Goal: Navigation & Orientation: Find specific page/section

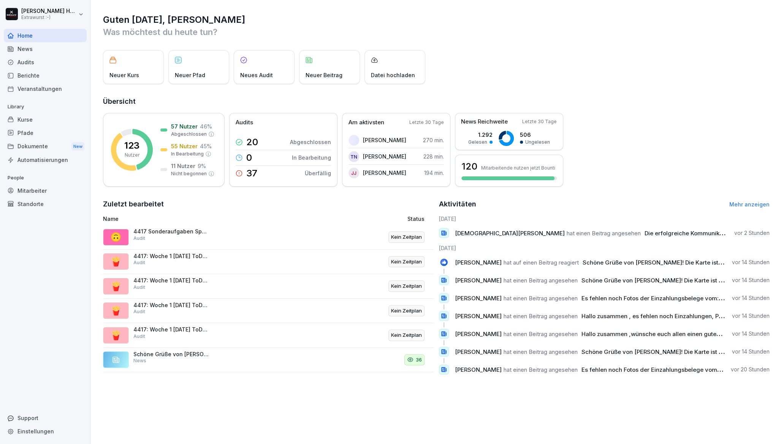
click at [27, 45] on div "News" at bounding box center [45, 48] width 83 height 13
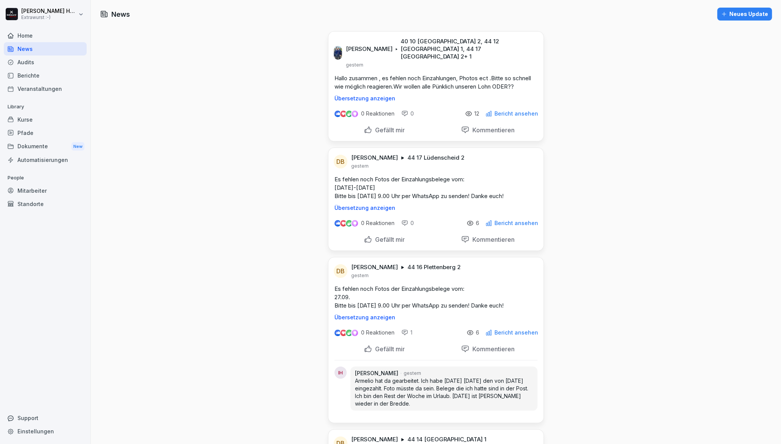
click at [50, 36] on div "Home" at bounding box center [45, 35] width 83 height 13
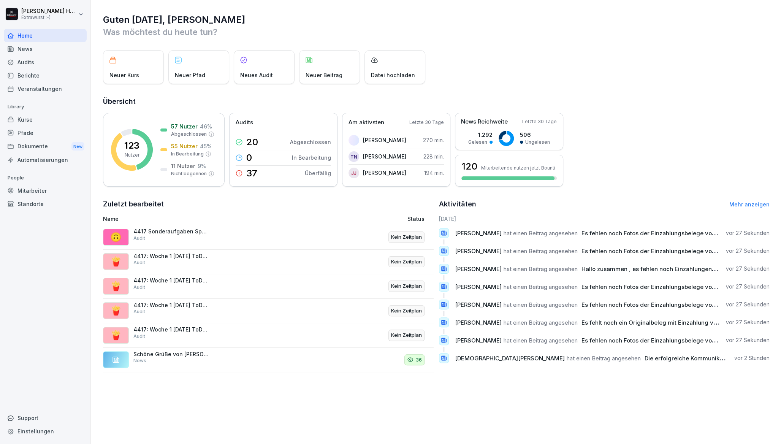
click at [71, 52] on div "News" at bounding box center [45, 48] width 83 height 13
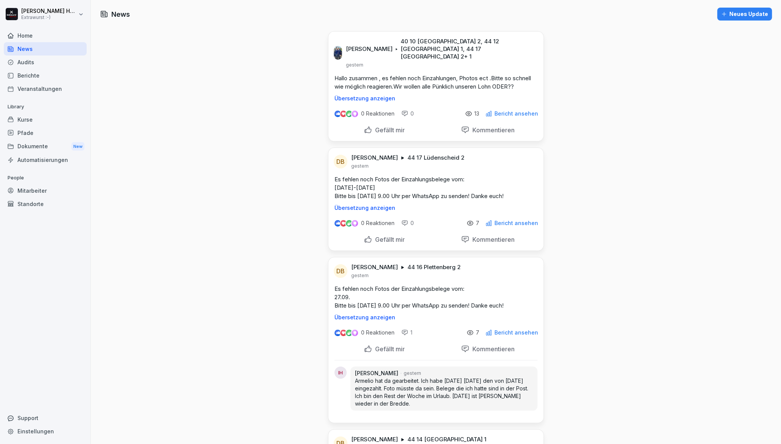
click at [43, 38] on div "Home" at bounding box center [45, 35] width 83 height 13
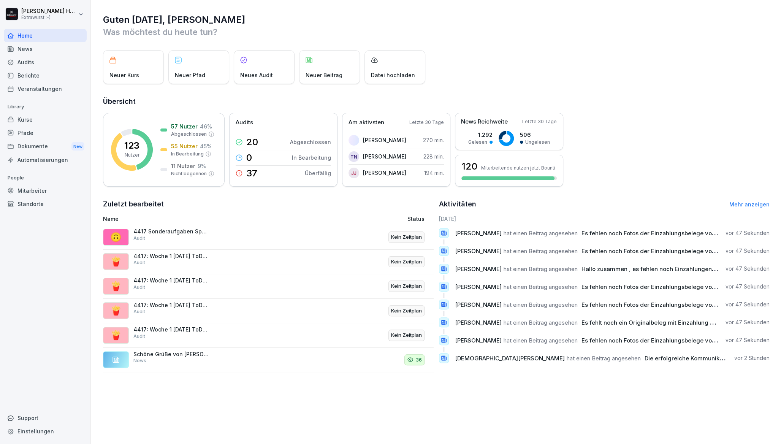
click at [35, 51] on div "News" at bounding box center [45, 48] width 83 height 13
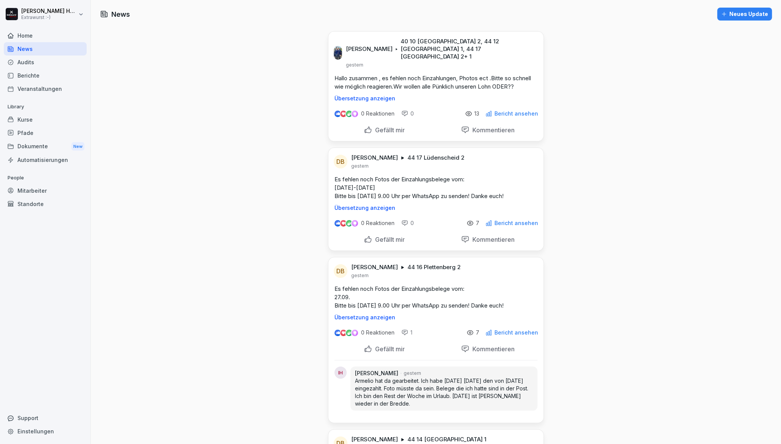
click at [35, 59] on div "Audits" at bounding box center [45, 61] width 83 height 13
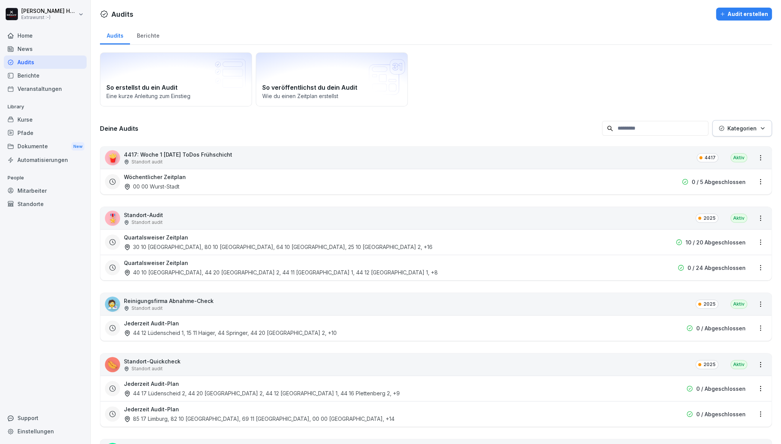
click at [27, 121] on div "Kurse" at bounding box center [45, 119] width 83 height 13
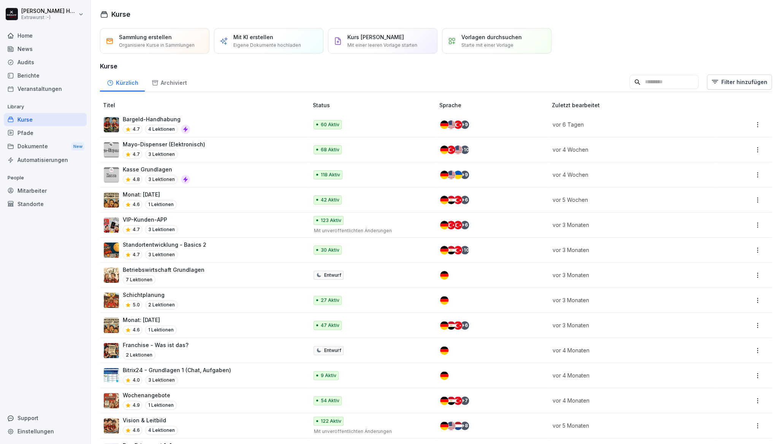
click at [25, 32] on div "Home" at bounding box center [45, 35] width 83 height 13
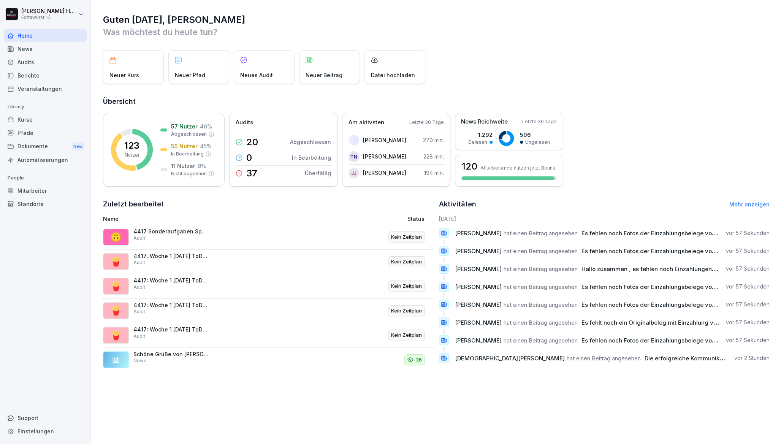
click at [53, 49] on div "News" at bounding box center [45, 48] width 83 height 13
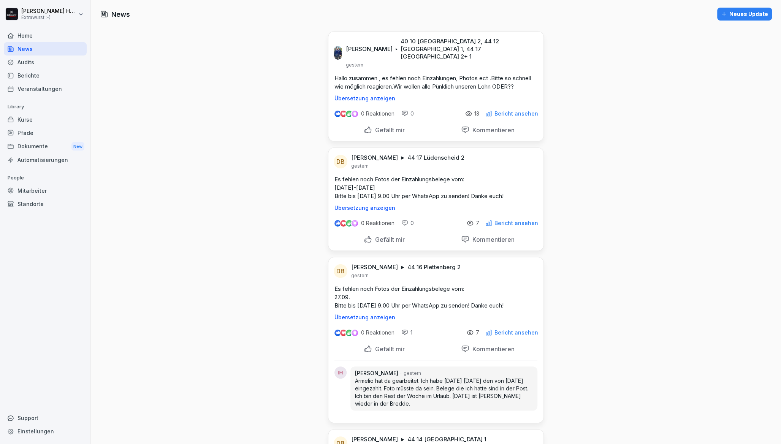
click at [43, 66] on div "Audits" at bounding box center [45, 61] width 83 height 13
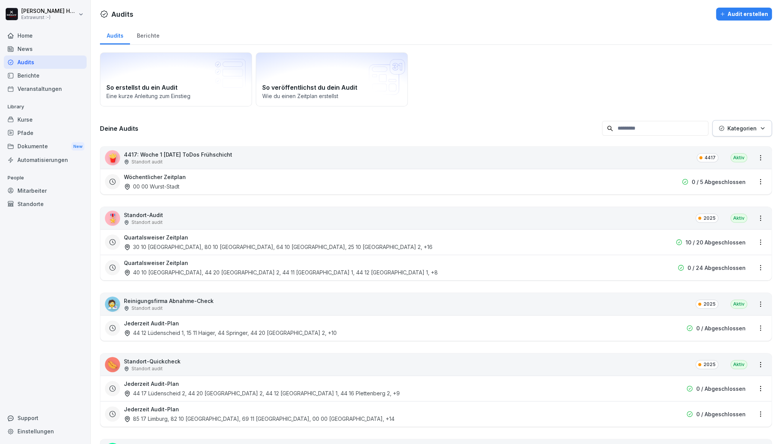
click at [36, 80] on div "Berichte" at bounding box center [45, 75] width 83 height 13
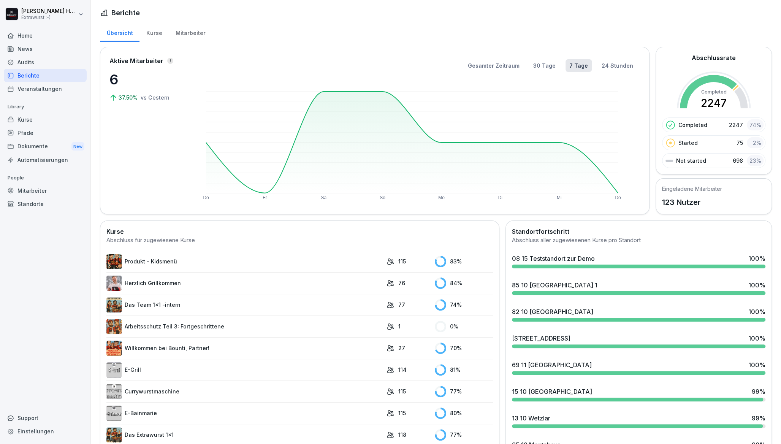
click at [24, 35] on div "Home" at bounding box center [45, 35] width 83 height 13
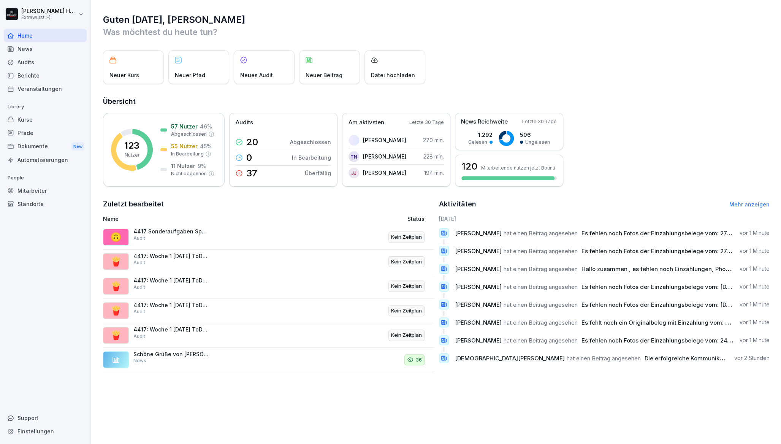
click at [32, 56] on div "Audits" at bounding box center [45, 61] width 83 height 13
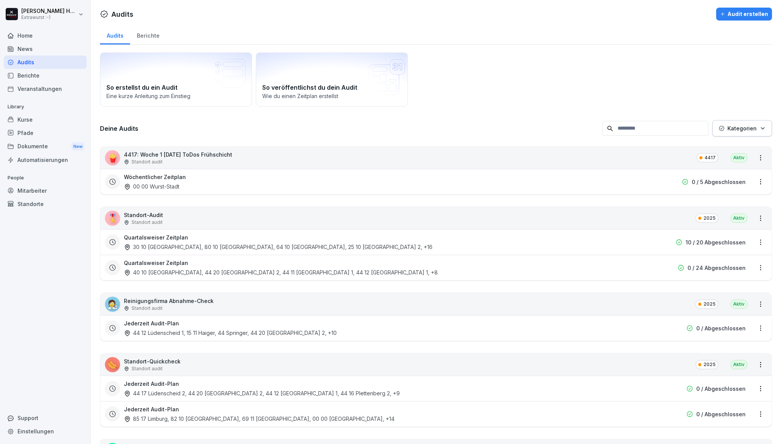
click at [40, 73] on div "Berichte" at bounding box center [45, 75] width 83 height 13
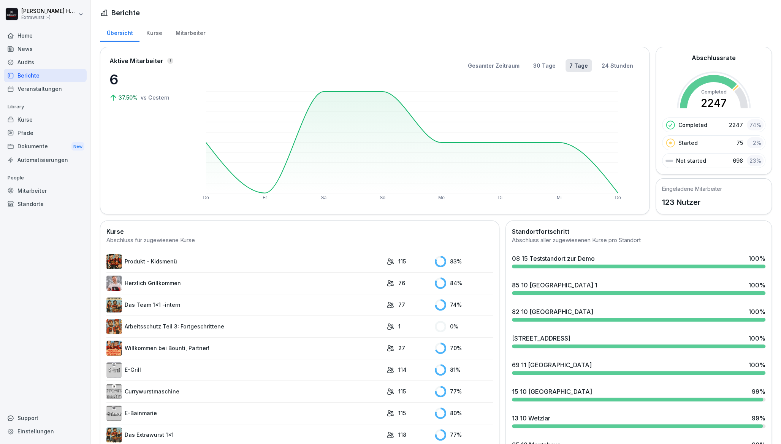
scroll to position [304, 0]
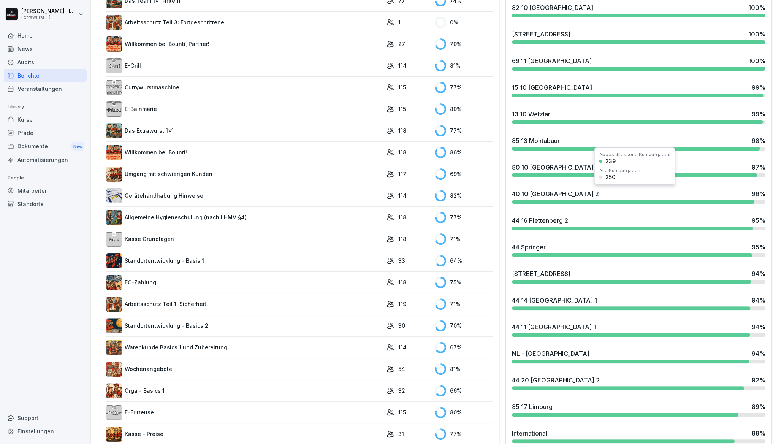
click at [602, 195] on div "40 10 [GEOGRAPHIC_DATA] 2 96 %" at bounding box center [639, 193] width 254 height 9
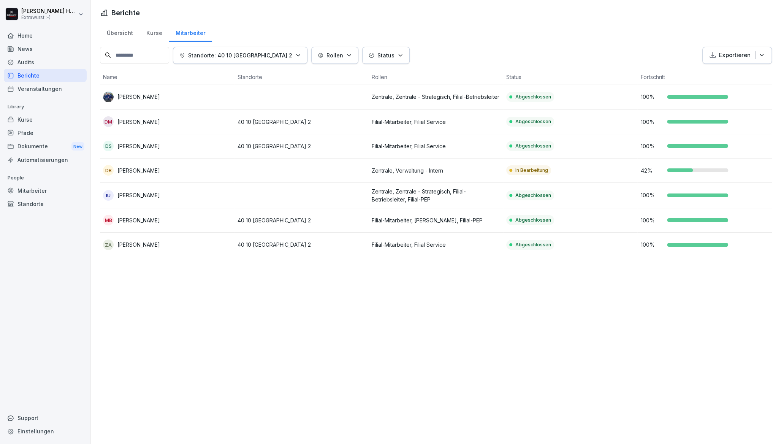
click at [30, 39] on div "Home" at bounding box center [45, 35] width 83 height 13
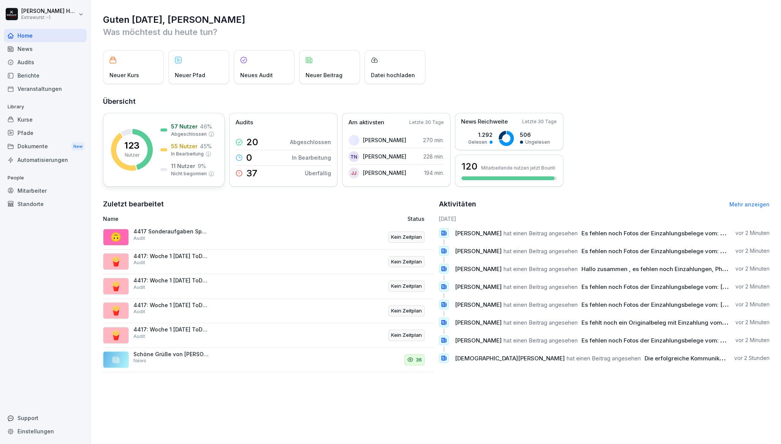
click at [138, 147] on p "123" at bounding box center [131, 145] width 15 height 9
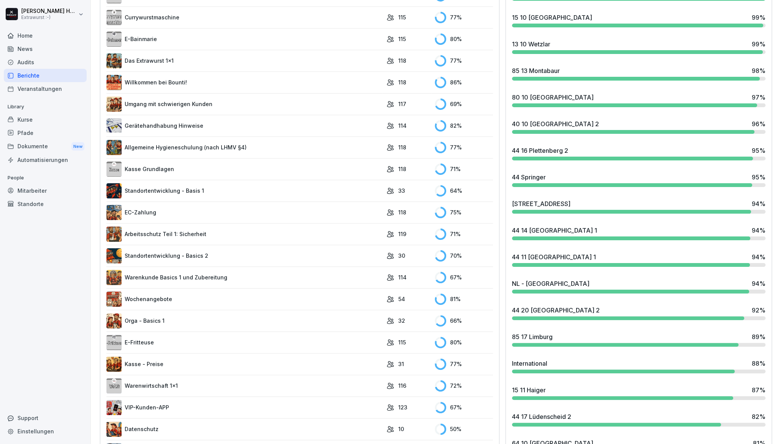
scroll to position [355, 0]
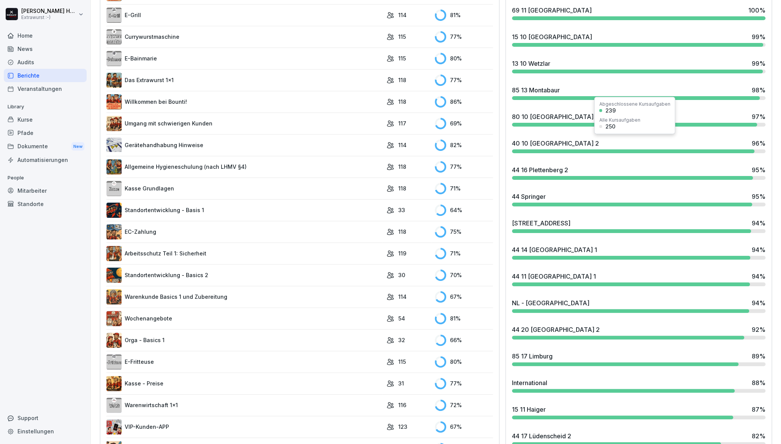
click at [575, 139] on div "40 10 [GEOGRAPHIC_DATA] 2" at bounding box center [555, 143] width 87 height 9
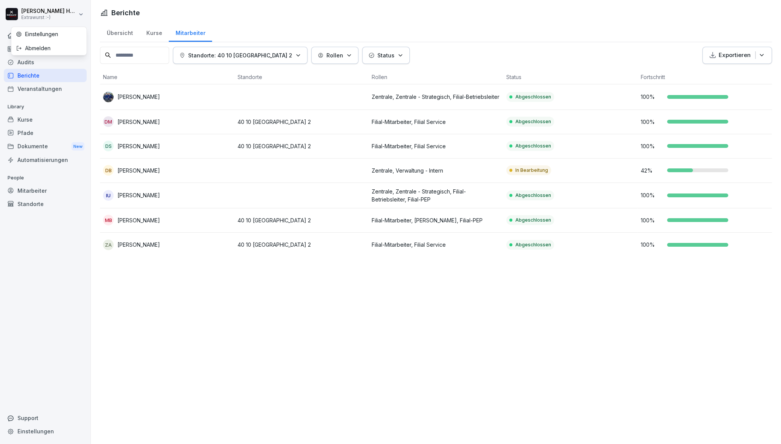
click at [24, 13] on html "[PERSON_NAME] Extrawurst :-) Home News Audits Berichte Veranstaltungen Library …" at bounding box center [390, 222] width 781 height 444
click at [24, 12] on html "[PERSON_NAME] Extrawurst :-) Home News Audits Berichte Veranstaltungen Library …" at bounding box center [390, 222] width 781 height 444
click at [25, 29] on div "Home" at bounding box center [45, 35] width 83 height 13
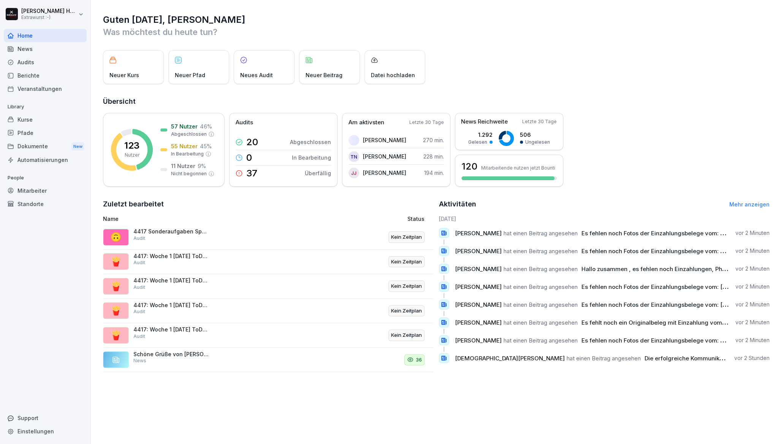
click at [31, 417] on div "Support" at bounding box center [45, 417] width 83 height 13
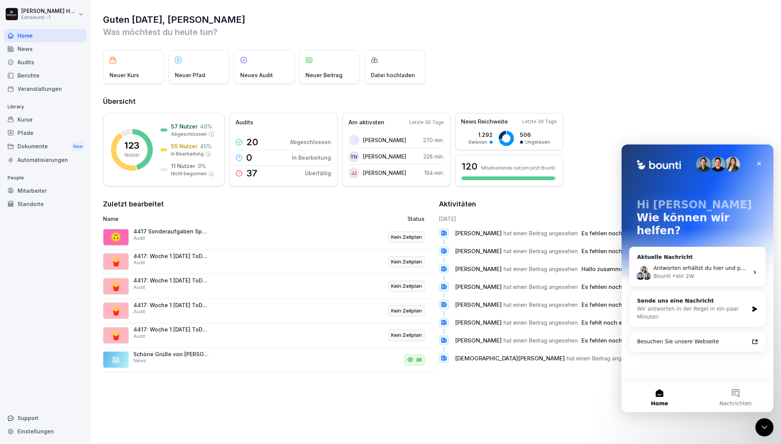
click at [28, 47] on div "News" at bounding box center [45, 48] width 83 height 13
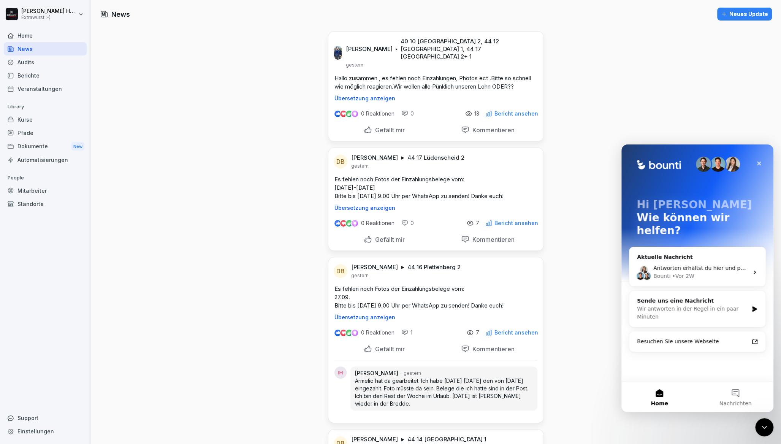
click at [27, 63] on div "Audits" at bounding box center [45, 61] width 83 height 13
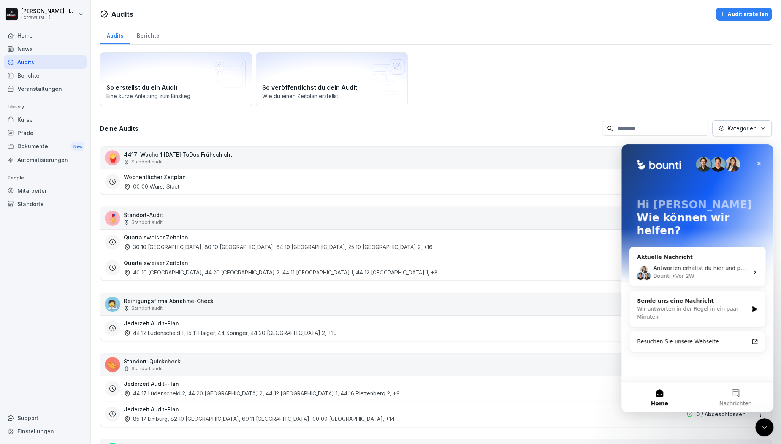
click at [758, 131] on button "Kategorien" at bounding box center [742, 128] width 60 height 16
click at [760, 164] on icon "Schließen" at bounding box center [759, 164] width 4 height 4
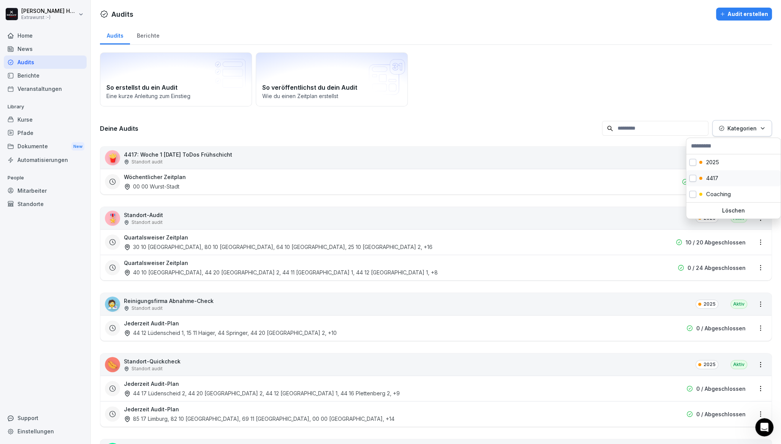
click at [693, 179] on button "button" at bounding box center [693, 178] width 7 height 7
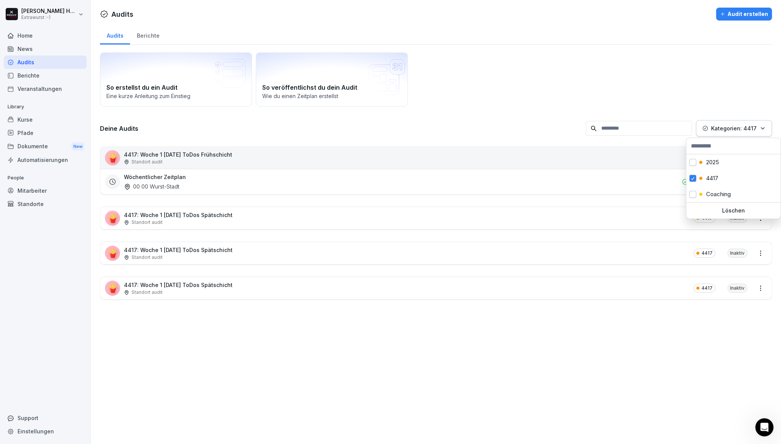
click at [165, 210] on html "[PERSON_NAME] Extrawurst :-) Home News Audits Berichte Veranstaltungen Library …" at bounding box center [390, 222] width 781 height 444
click at [750, 127] on div "Kategorien: 4417" at bounding box center [733, 128] width 63 height 8
click at [705, 178] on div "4417" at bounding box center [708, 178] width 19 height 7
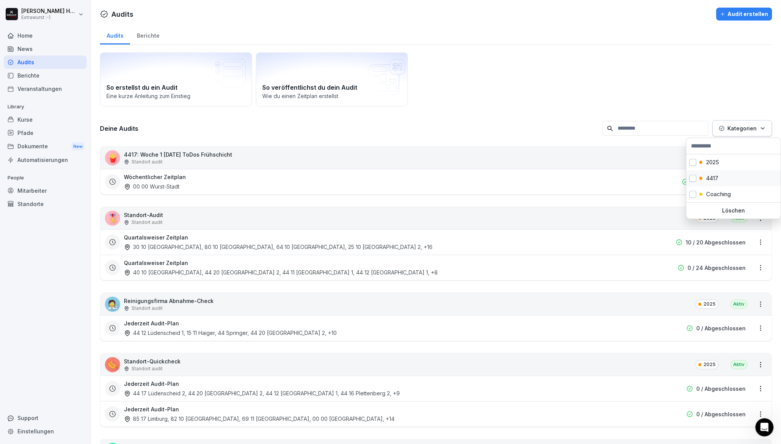
click at [698, 179] on div "4417" at bounding box center [733, 178] width 94 height 16
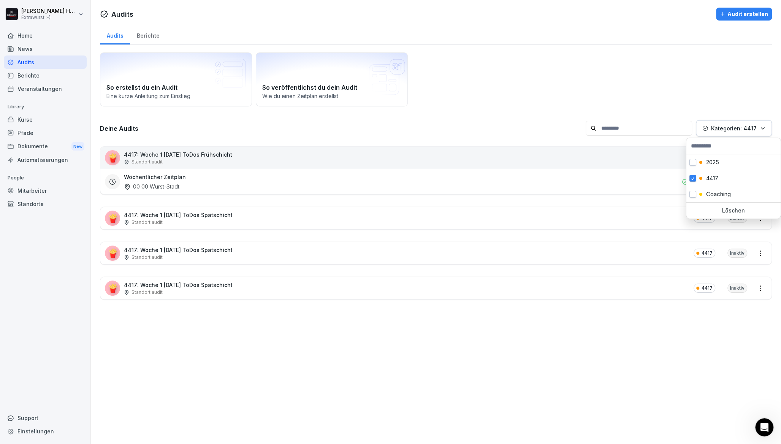
click at [448, 41] on html "[PERSON_NAME] Extrawurst :-) Home News Audits Berichte Veranstaltungen Library …" at bounding box center [390, 222] width 781 height 444
click at [188, 293] on div "Standort audit" at bounding box center [178, 292] width 109 height 7
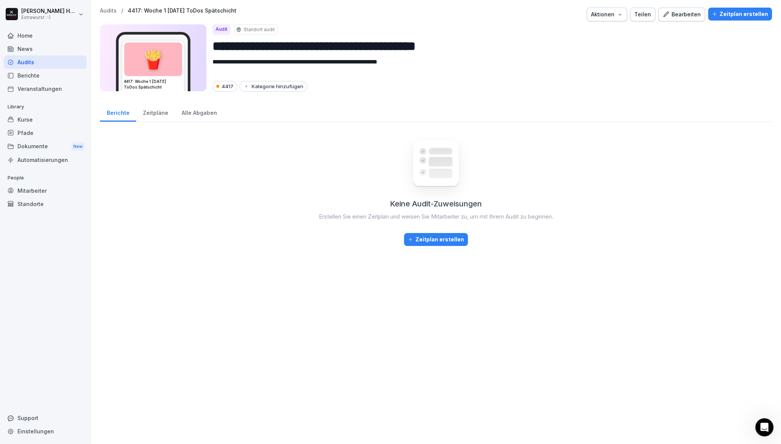
click at [199, 260] on div "Keine Audit-Zuweisungen Erstellen Sie einen Zeitplan und weisen Sie Mitarbeiter…" at bounding box center [436, 282] width 672 height 308
click at [108, 7] on div "**********" at bounding box center [436, 222] width 690 height 444
click at [108, 10] on p "Audits" at bounding box center [108, 11] width 17 height 6
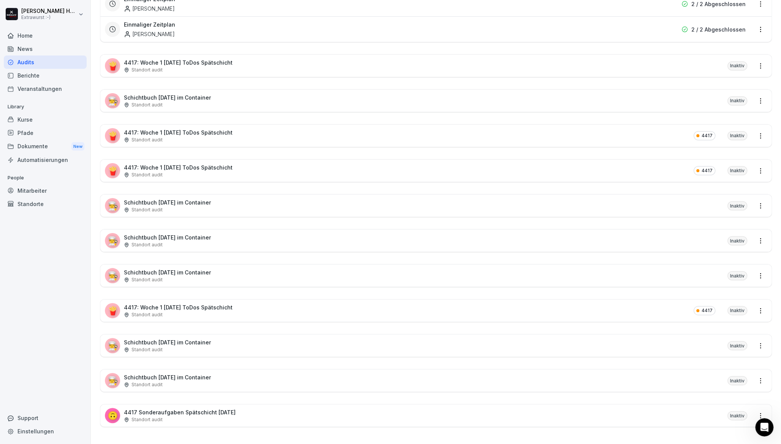
scroll to position [967, 0]
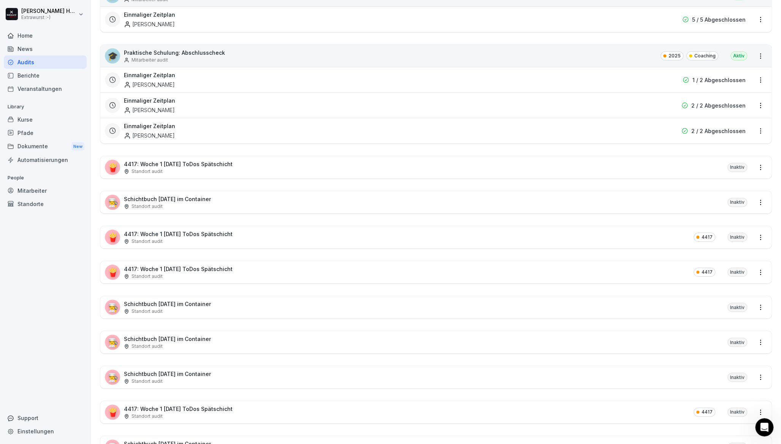
click at [246, 157] on div "🍟 4417: Woche 1 [DATE] ToDos Spätschicht Standort audit Inaktiv" at bounding box center [435, 167] width 671 height 22
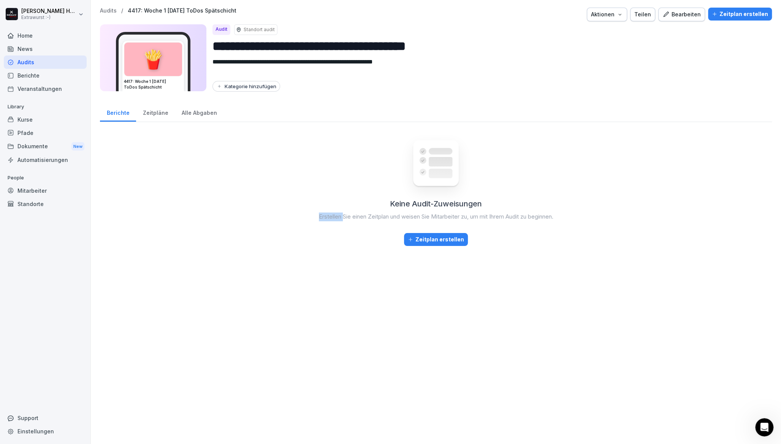
click at [246, 157] on div "Keine Audit-Zuweisungen Erstellen Sie einen Zeitplan und weisen Sie Mitarbeiter…" at bounding box center [436, 282] width 672 height 308
click at [132, 114] on div "Berichte" at bounding box center [118, 111] width 36 height 19
click at [192, 112] on div "Alle Abgaben" at bounding box center [199, 111] width 49 height 19
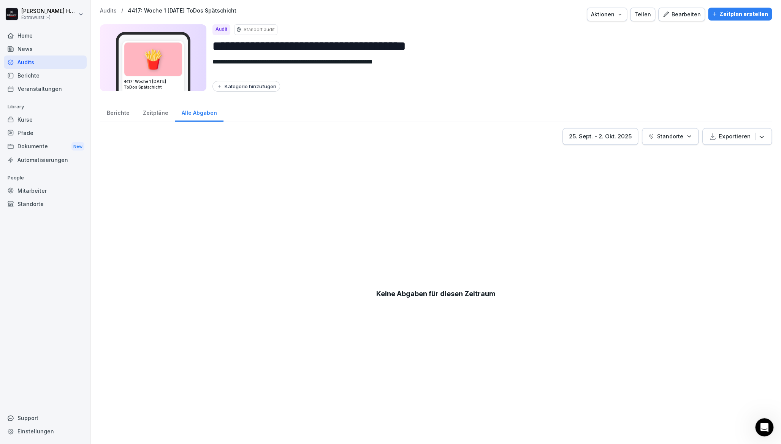
click at [147, 114] on div "Zeitpläne" at bounding box center [155, 111] width 39 height 19
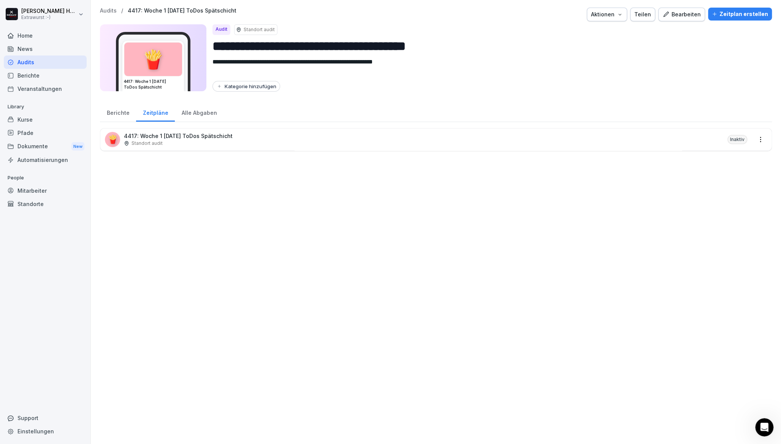
click at [674, 13] on div "Bearbeiten" at bounding box center [682, 14] width 38 height 8
click at [114, 11] on p "Audits" at bounding box center [108, 11] width 17 height 6
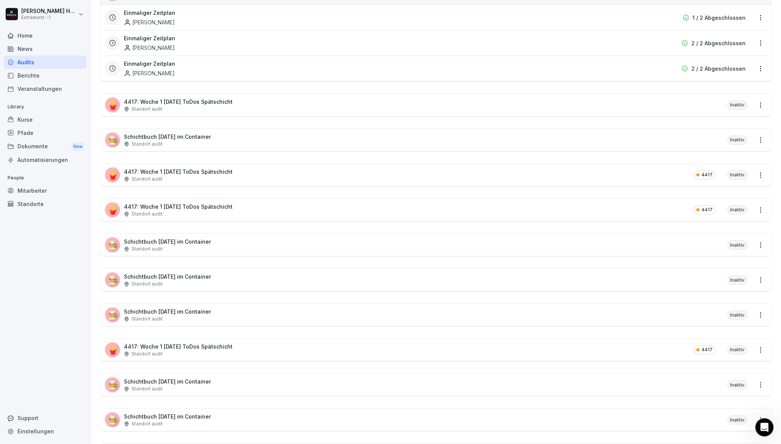
scroll to position [1018, 0]
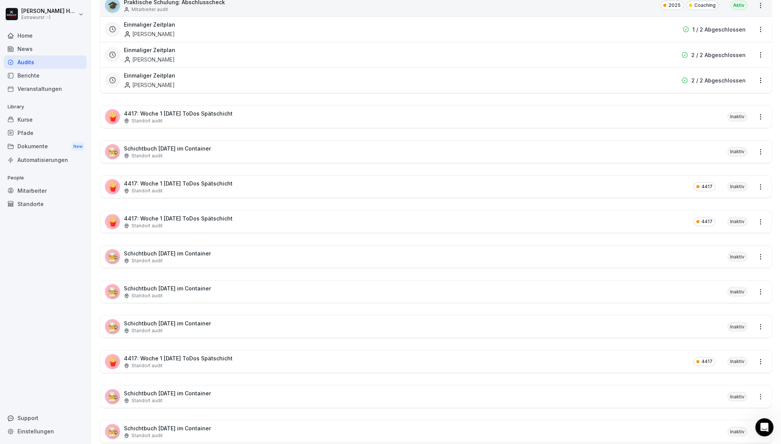
click at [277, 113] on div "🍟 4417: Woche 1 [DATE] ToDos Spätschicht Standort audit Inaktiv" at bounding box center [435, 117] width 671 height 22
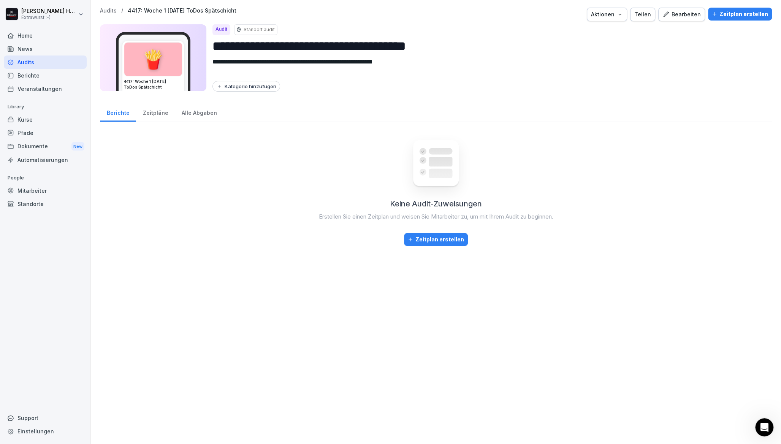
click at [670, 16] on div "Bearbeiten" at bounding box center [682, 14] width 38 height 8
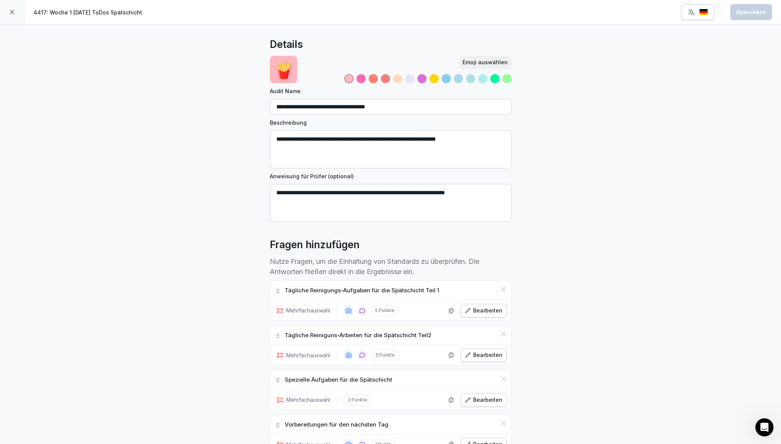
click at [296, 311] on p "Mehrfachauswahl" at bounding box center [308, 310] width 44 height 8
click at [331, 292] on p "Tägliche Reinigungs-Aufgaben für die Spätschicht Teil 1" at bounding box center [362, 290] width 155 height 9
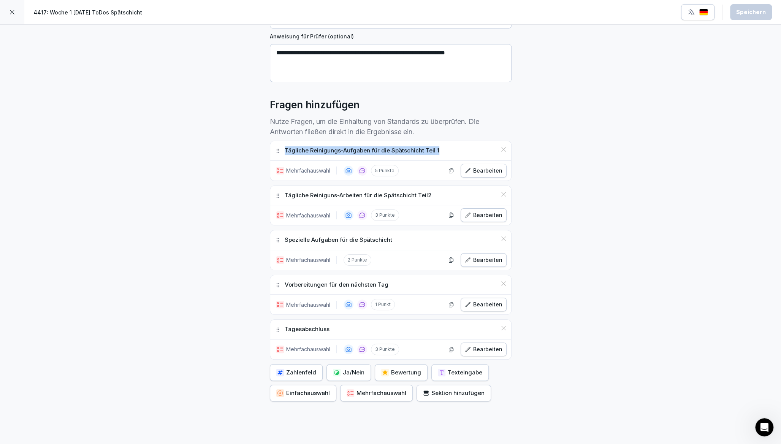
scroll to position [152, 0]
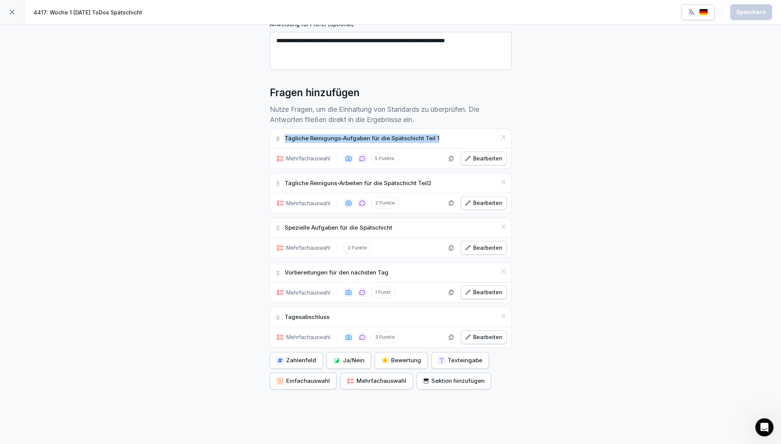
click at [488, 160] on div "Bearbeiten" at bounding box center [484, 158] width 38 height 8
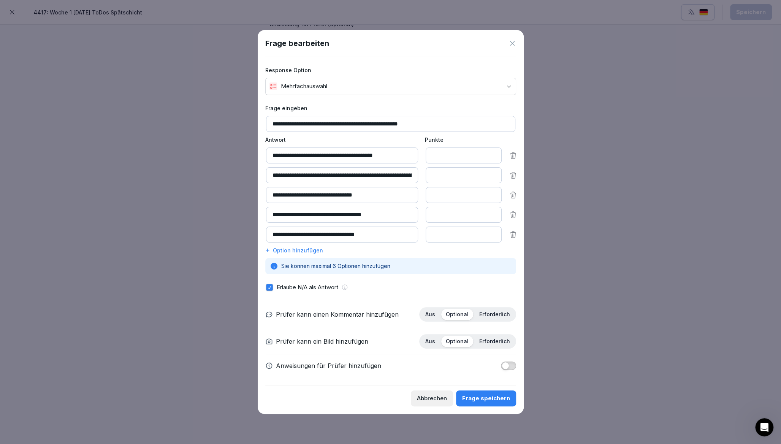
click at [510, 41] on icon at bounding box center [513, 44] width 8 height 8
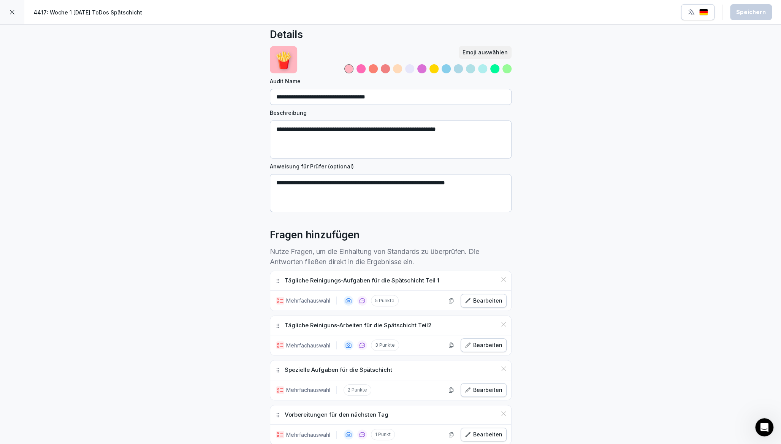
scroll to position [0, 0]
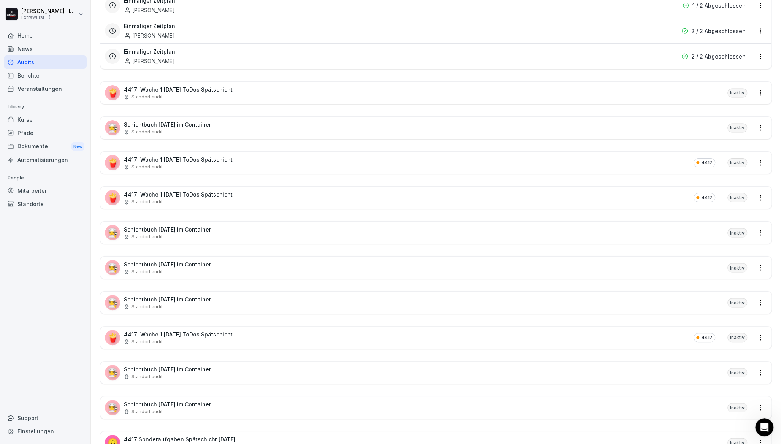
scroll to position [1064, 0]
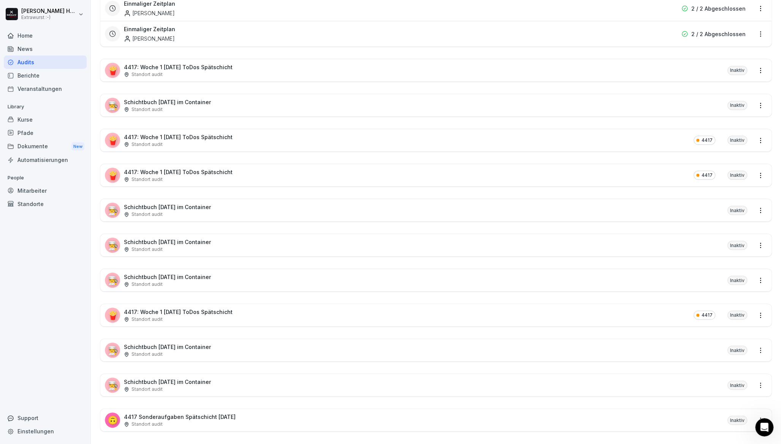
click at [197, 203] on p "Schichtbuch [DATE] im Container" at bounding box center [167, 207] width 87 height 8
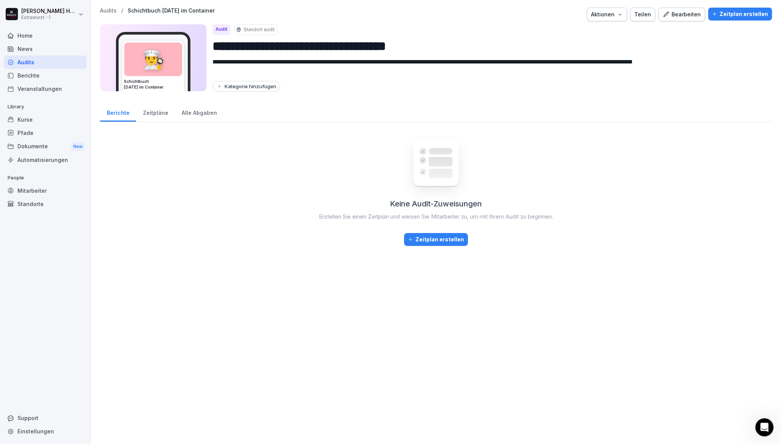
click at [159, 114] on div "Zeitpläne" at bounding box center [155, 111] width 39 height 19
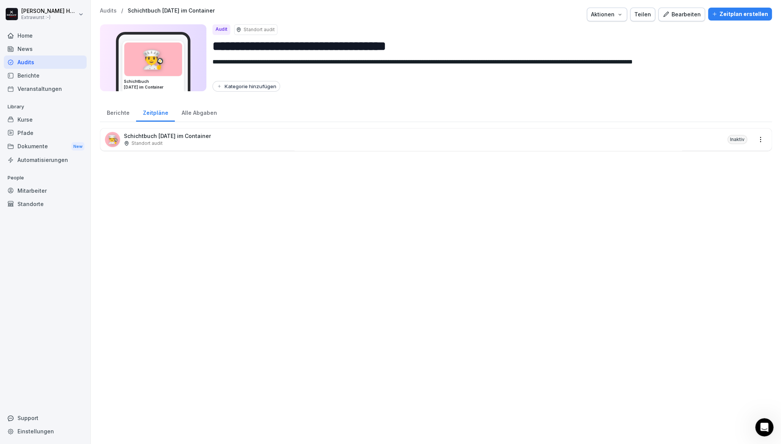
click at [165, 135] on p "Schichtbuch [DATE] im Container" at bounding box center [167, 136] width 87 height 8
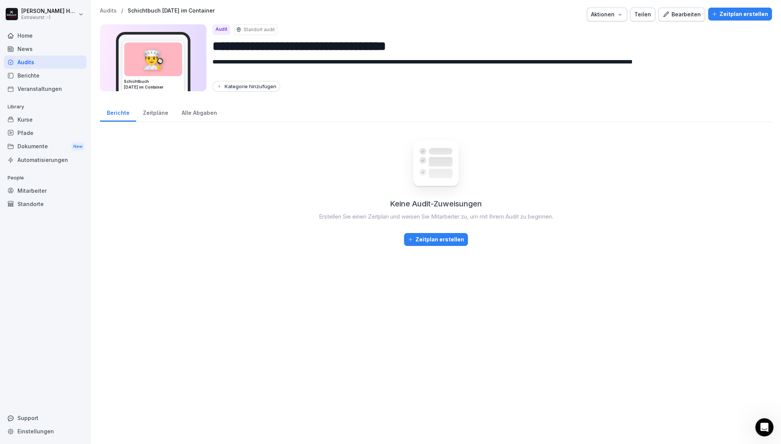
click at [679, 14] on div "Bearbeiten" at bounding box center [682, 14] width 38 height 8
click at [110, 12] on p "Audits" at bounding box center [108, 11] width 17 height 6
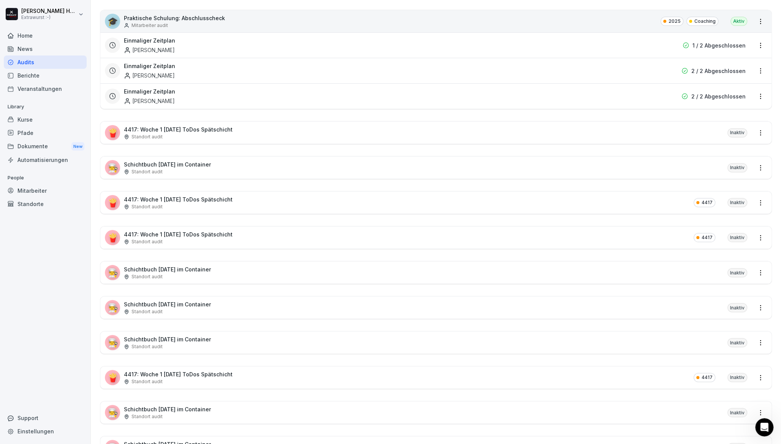
scroll to position [1013, 0]
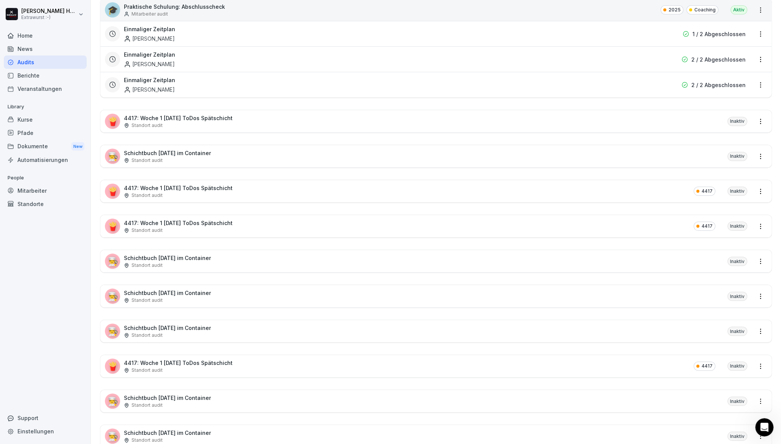
click at [550, 110] on div "🍟 4417: Woche 1 [DATE] ToDos Spätschicht Standort audit Inaktiv" at bounding box center [435, 121] width 671 height 22
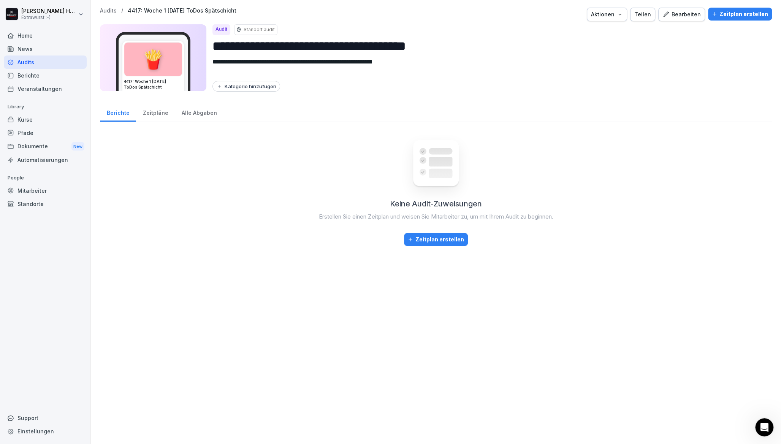
click at [688, 16] on div "Bearbeiten" at bounding box center [682, 14] width 38 height 8
click at [17, 68] on div "Audits" at bounding box center [45, 61] width 83 height 13
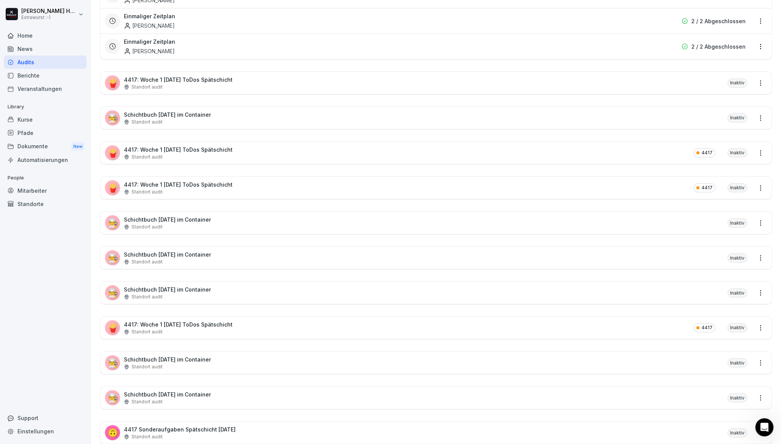
scroll to position [1069, 0]
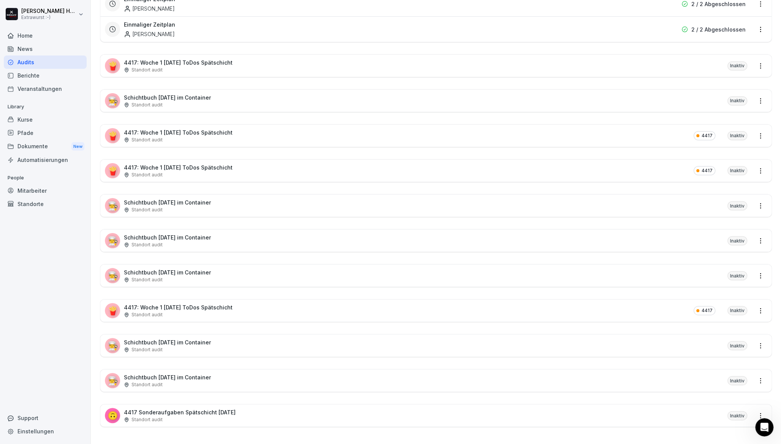
click at [287, 376] on div "👨‍🍳 Schichtbuch [DATE] im Container Standort audit Inaktiv" at bounding box center [435, 380] width 671 height 22
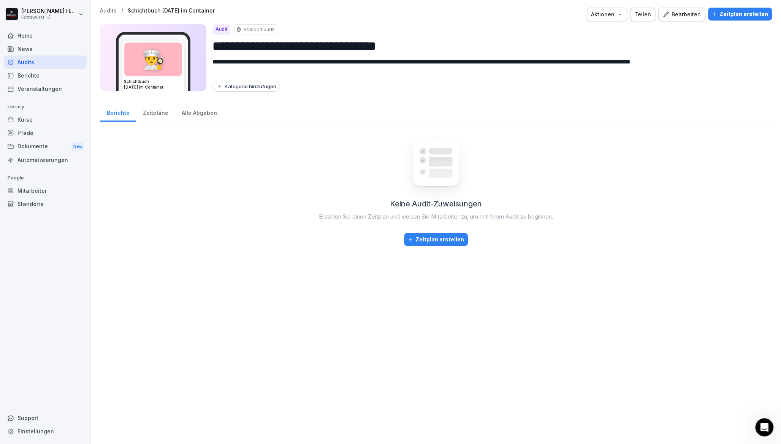
click at [158, 113] on div "Zeitpläne" at bounding box center [155, 111] width 39 height 19
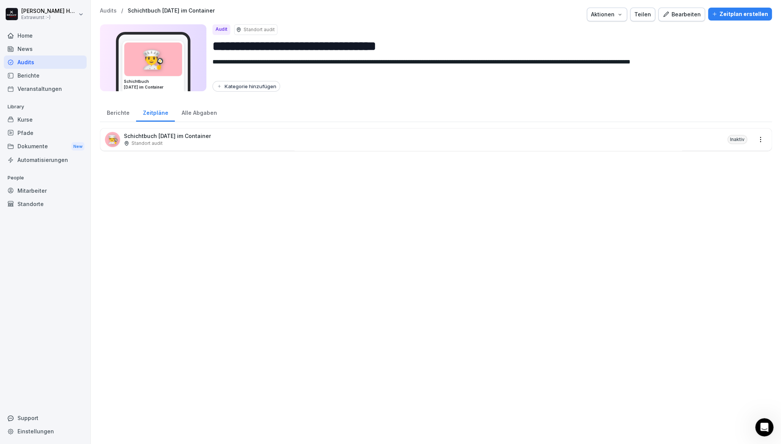
click at [158, 113] on div "Zeitpläne" at bounding box center [155, 111] width 39 height 19
click at [124, 113] on div "Berichte" at bounding box center [118, 111] width 36 height 19
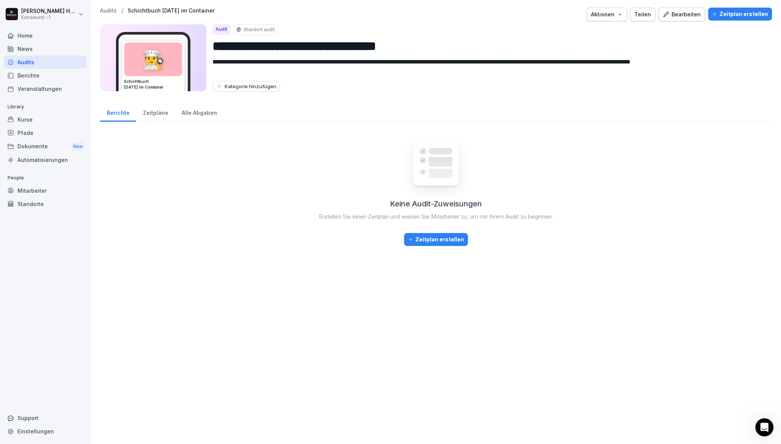
click at [114, 8] on p "Audits" at bounding box center [108, 11] width 17 height 6
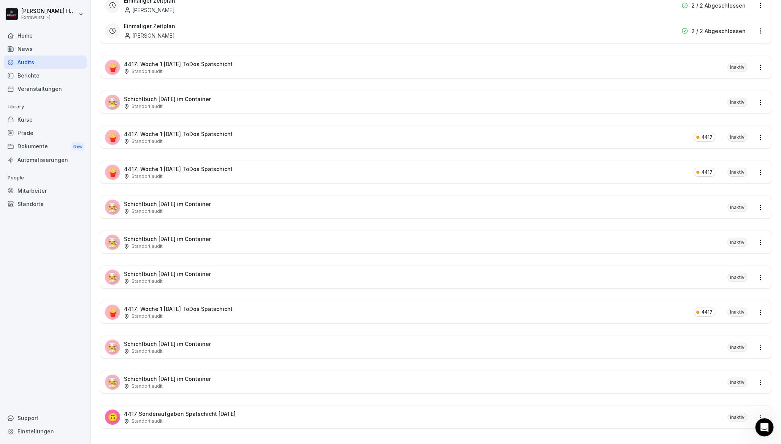
scroll to position [1069, 0]
click at [576, 98] on div "👨‍🍳 Schichtbuch [DATE] im Container Standort audit Inaktiv" at bounding box center [435, 101] width 671 height 22
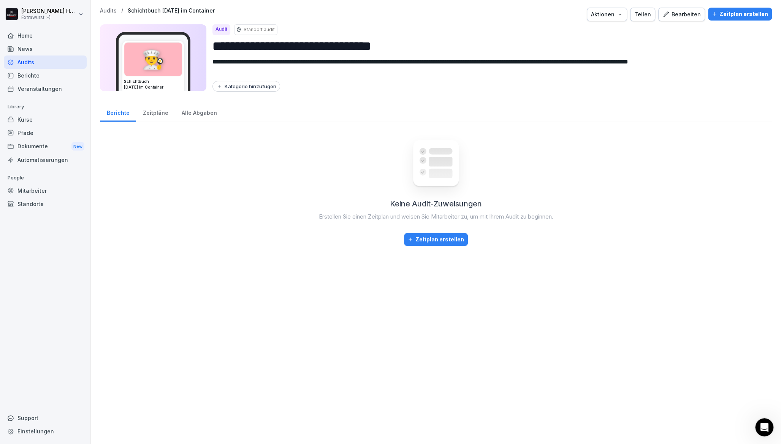
click at [105, 10] on p "Audits" at bounding box center [108, 11] width 17 height 6
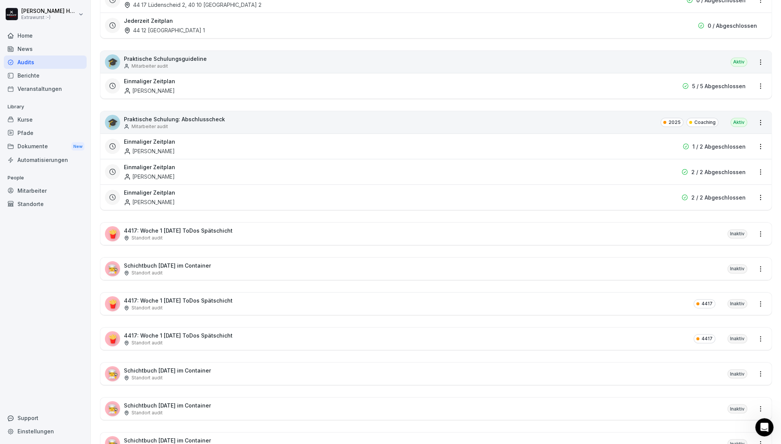
scroll to position [1069, 0]
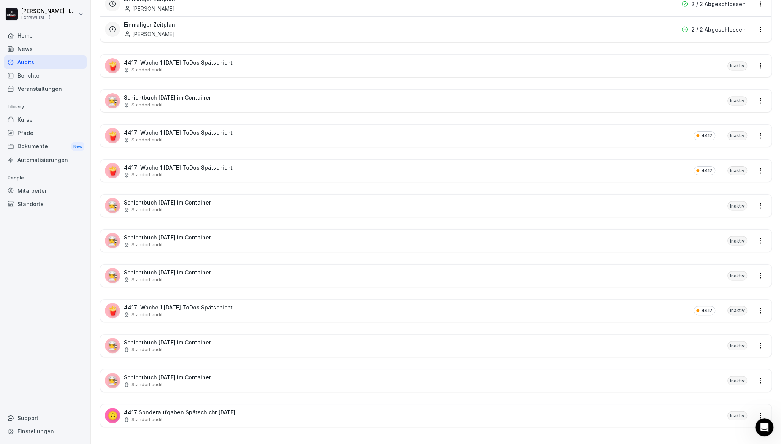
click at [201, 373] on p "Schichtbuch [DATE] im Container" at bounding box center [167, 377] width 87 height 8
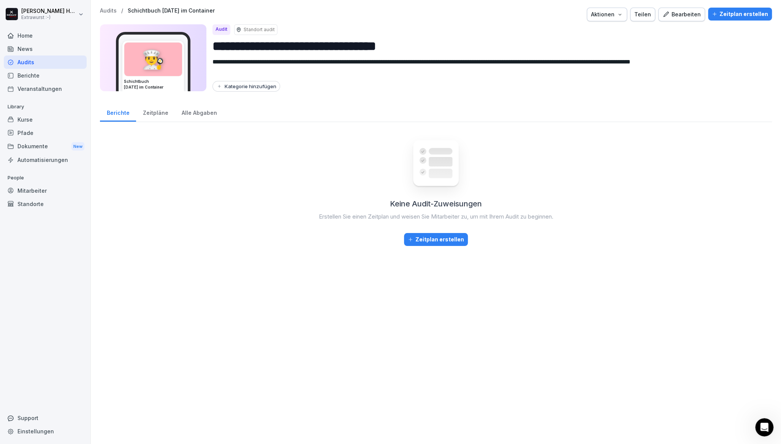
click at [105, 11] on p "Audits" at bounding box center [108, 11] width 17 height 6
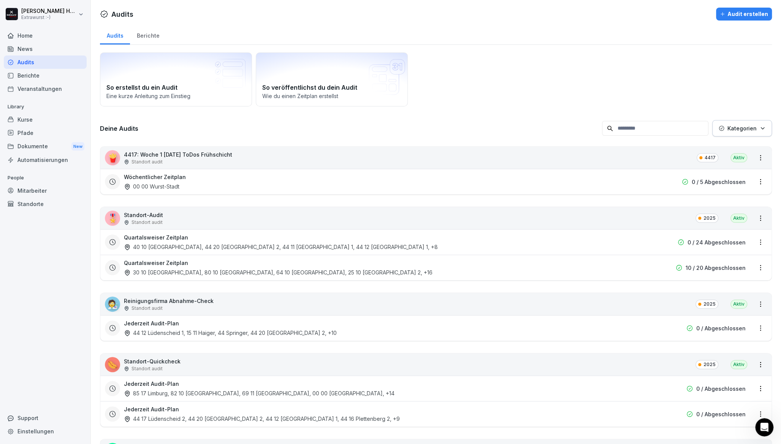
click at [154, 35] on div "Berichte" at bounding box center [148, 34] width 36 height 19
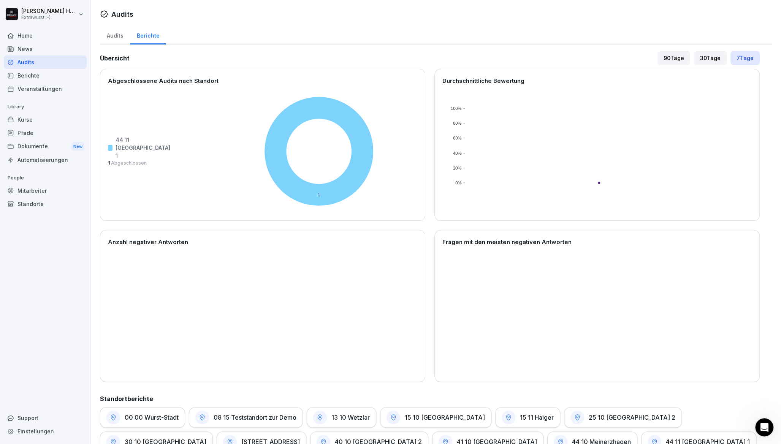
click at [111, 35] on div "Audits" at bounding box center [115, 34] width 30 height 19
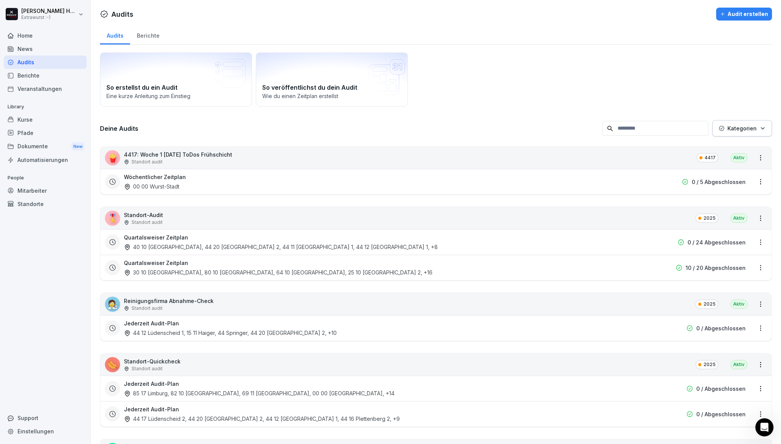
click at [52, 11] on html "[PERSON_NAME] Extrawurst :-) Home News Audits Berichte Veranstaltungen Library …" at bounding box center [390, 222] width 781 height 444
click at [39, 98] on html "[PERSON_NAME] Extrawurst :-) Home News Audits Berichte Veranstaltungen Library …" at bounding box center [390, 222] width 781 height 444
click at [21, 35] on div "Home" at bounding box center [45, 35] width 83 height 13
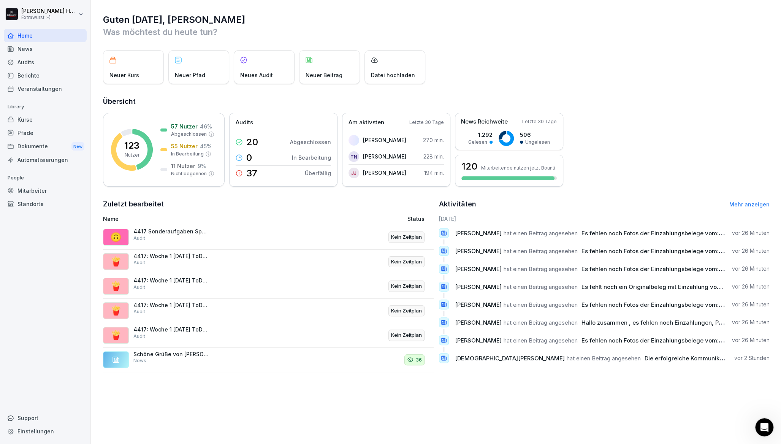
click at [33, 50] on div "News" at bounding box center [45, 48] width 83 height 13
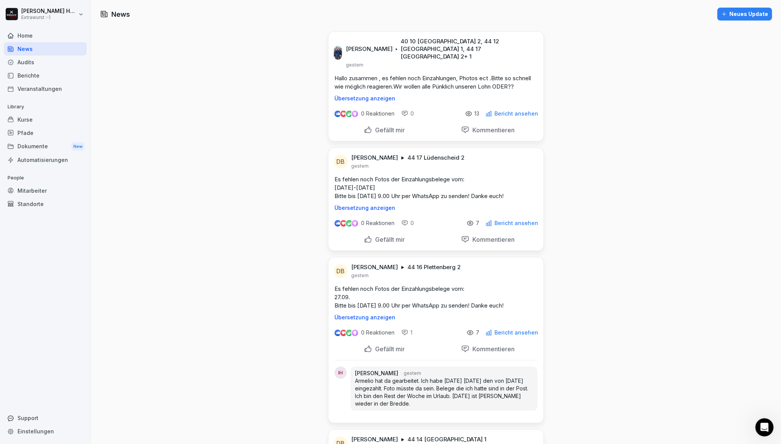
click at [29, 60] on div "Audits" at bounding box center [45, 61] width 83 height 13
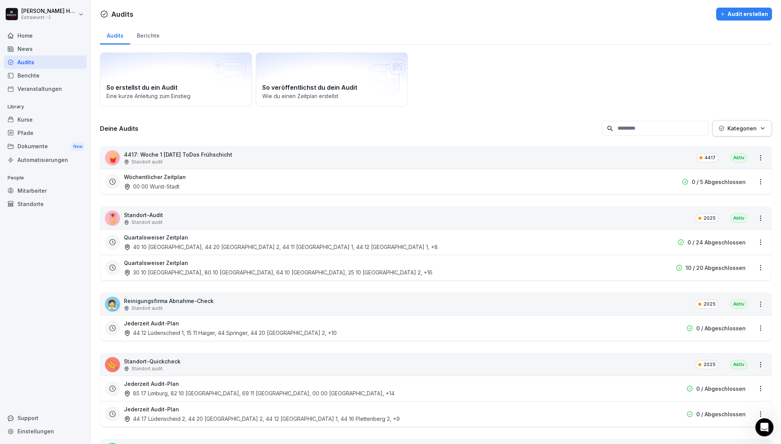
click at [26, 73] on div "Berichte" at bounding box center [45, 75] width 83 height 13
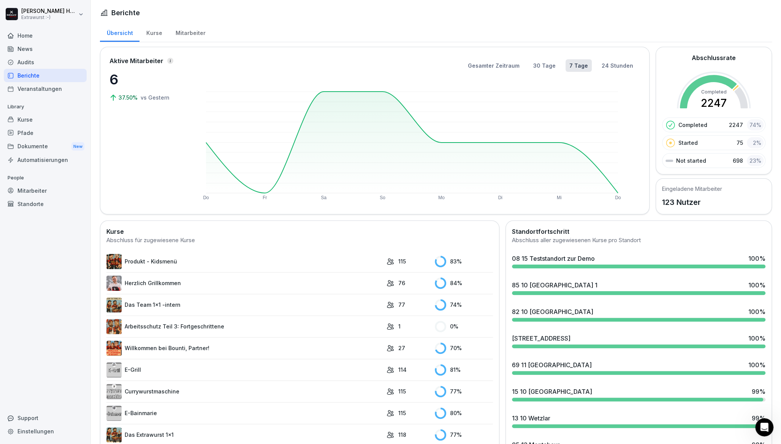
click at [186, 323] on link "Arbeitsschutz Teil 3: Fortgeschrittene" at bounding box center [244, 326] width 276 height 15
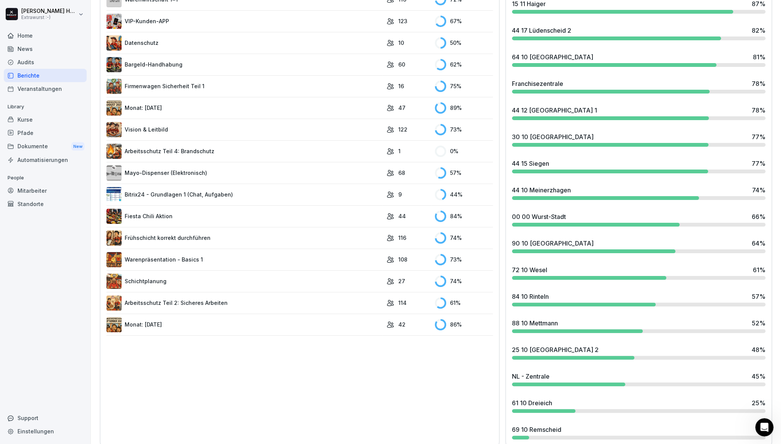
scroll to position [777, 0]
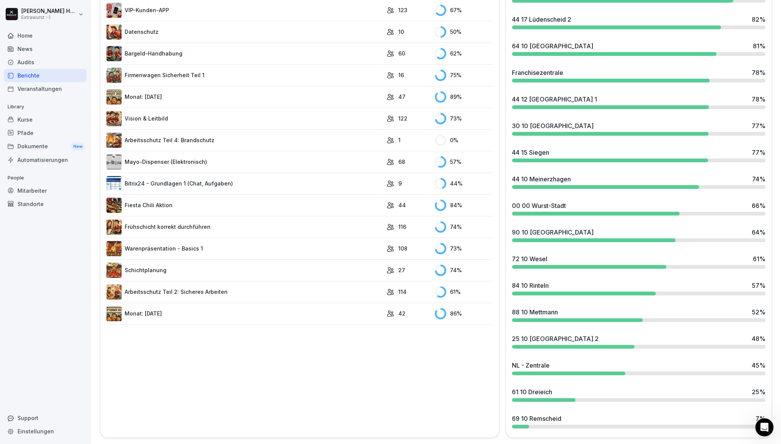
click at [29, 38] on div "Home" at bounding box center [45, 35] width 83 height 13
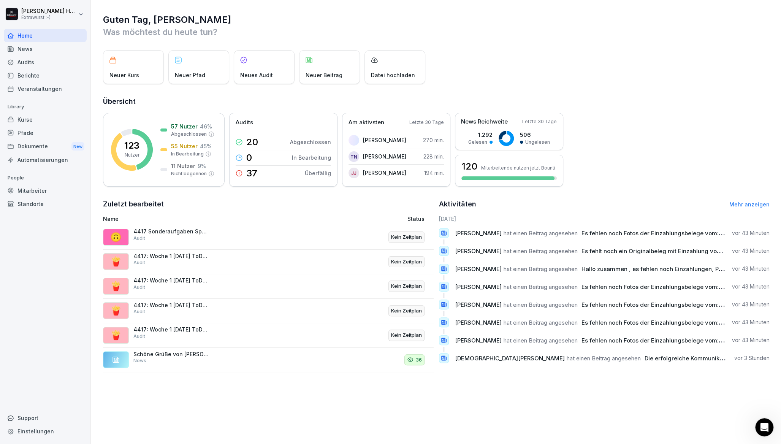
click at [32, 48] on div "News" at bounding box center [45, 48] width 83 height 13
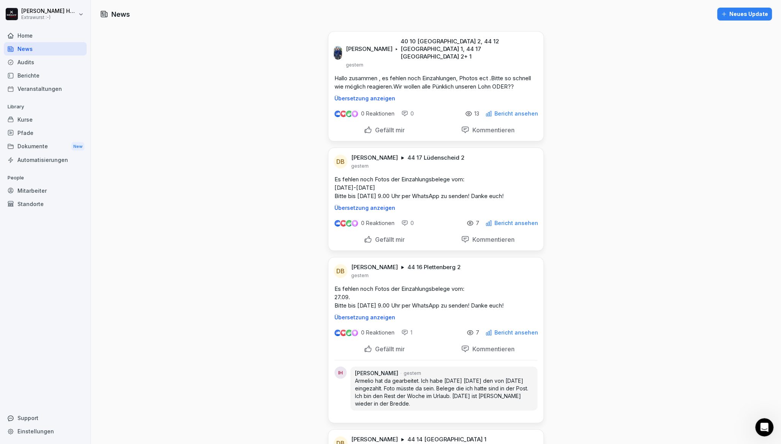
click at [33, 63] on div "Audits" at bounding box center [45, 61] width 83 height 13
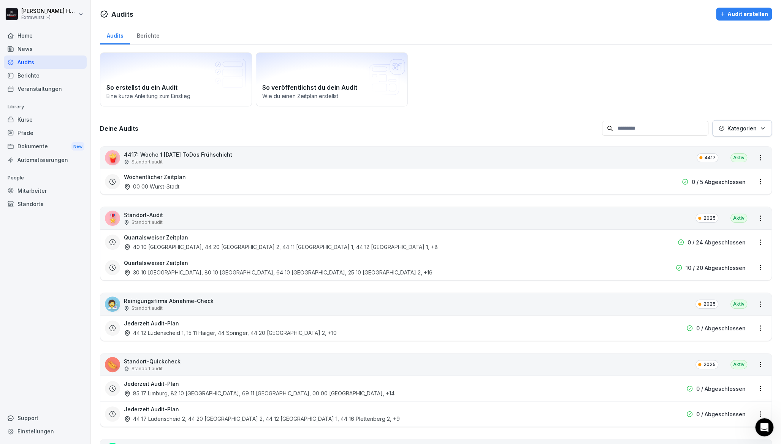
click at [42, 122] on div "Kurse" at bounding box center [45, 119] width 83 height 13
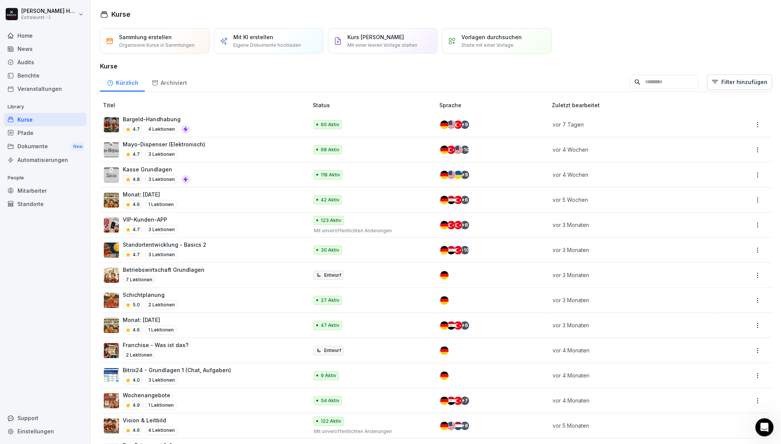
click at [54, 49] on div "News" at bounding box center [45, 48] width 83 height 13
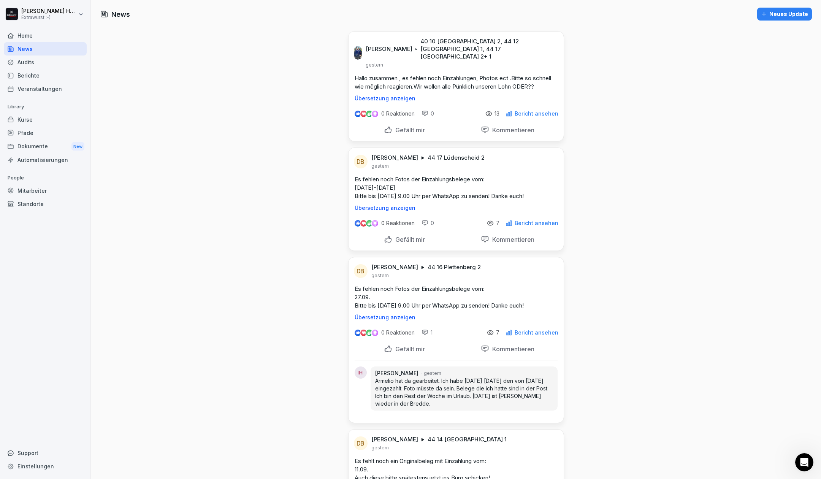
click at [16, 38] on div "Home" at bounding box center [45, 35] width 83 height 13
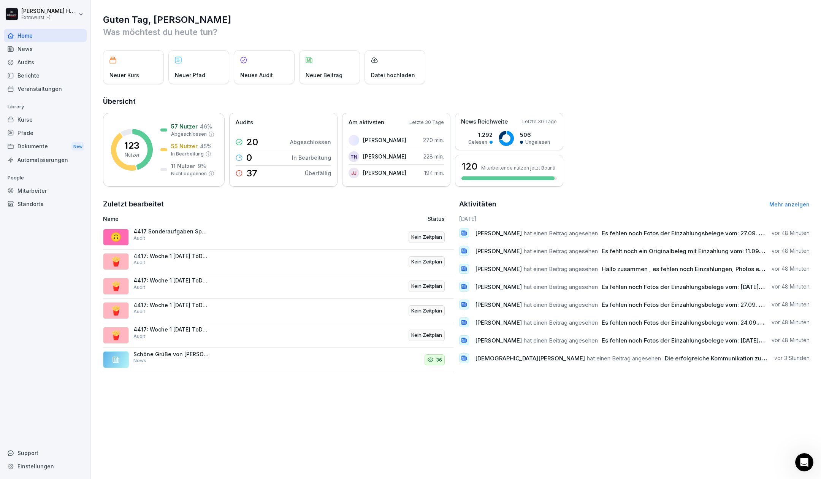
click at [62, 34] on div "Home" at bounding box center [45, 35] width 83 height 13
